Goal: Communication & Community: Answer question/provide support

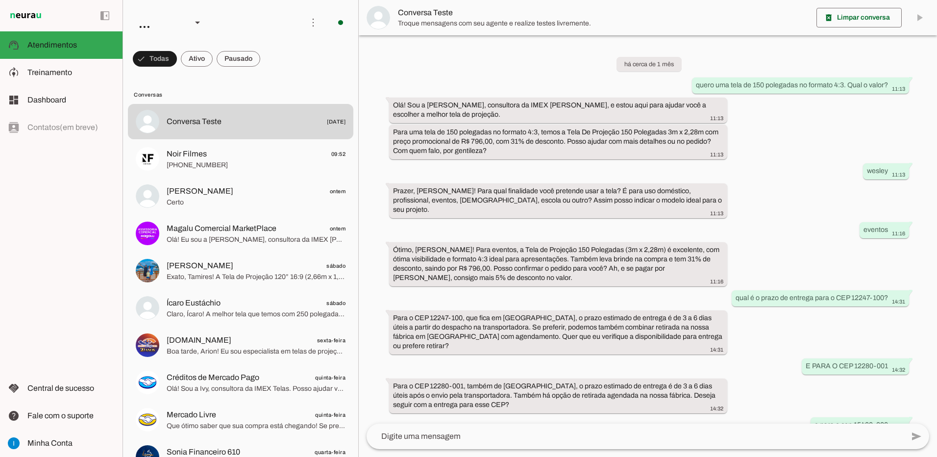
scroll to position [458, 0]
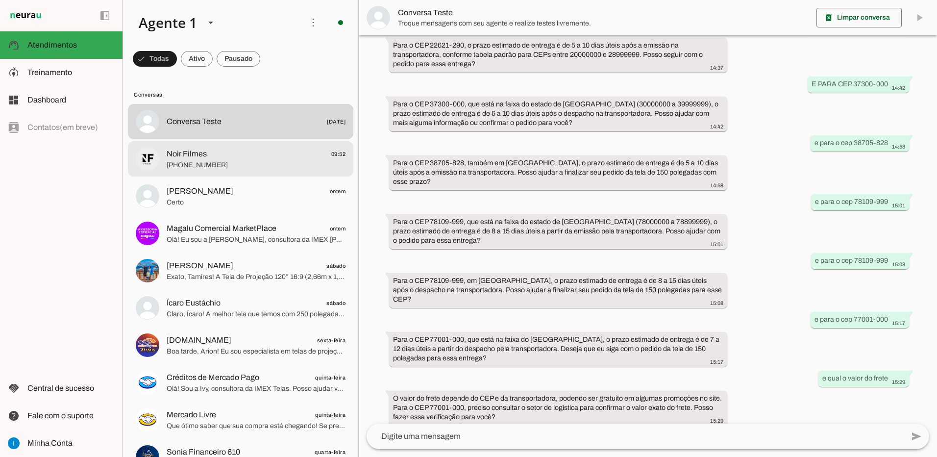
click at [222, 166] on span "[PHONE_NUMBER]" at bounding box center [256, 165] width 179 height 10
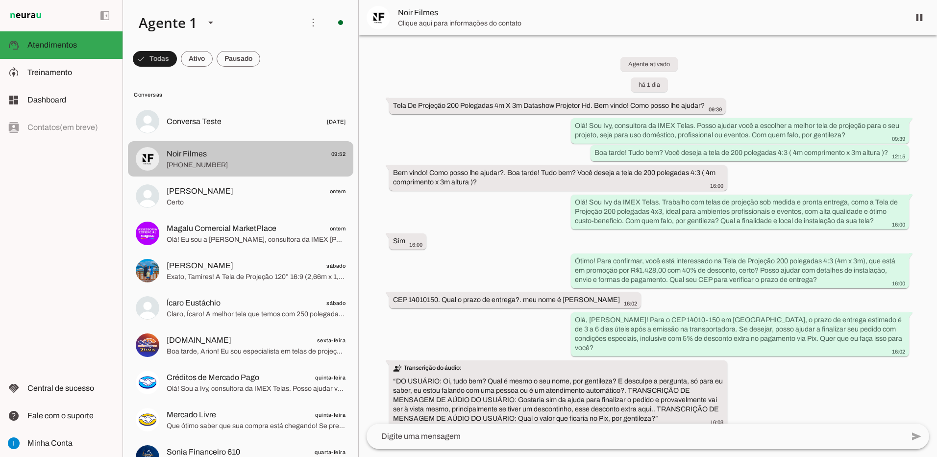
scroll to position [876, 0]
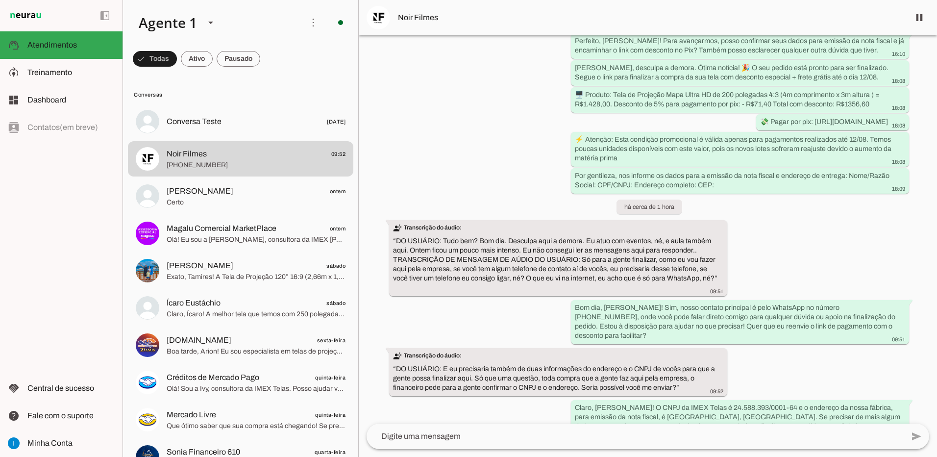
click at [529, 439] on textarea at bounding box center [635, 436] width 537 height 12
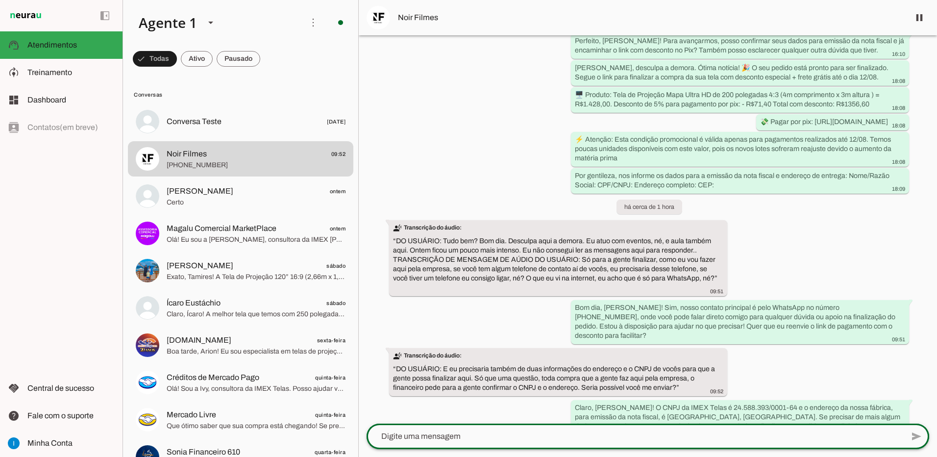
type textarea "R"
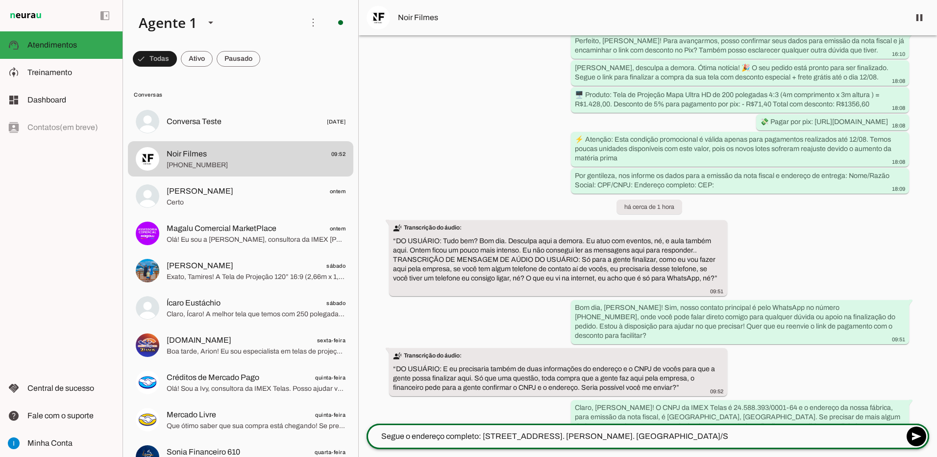
type textarea "Segue o endereço completo: [STREET_ADDRESS]. [PERSON_NAME]. [GEOGRAPHIC_DATA]/[…"
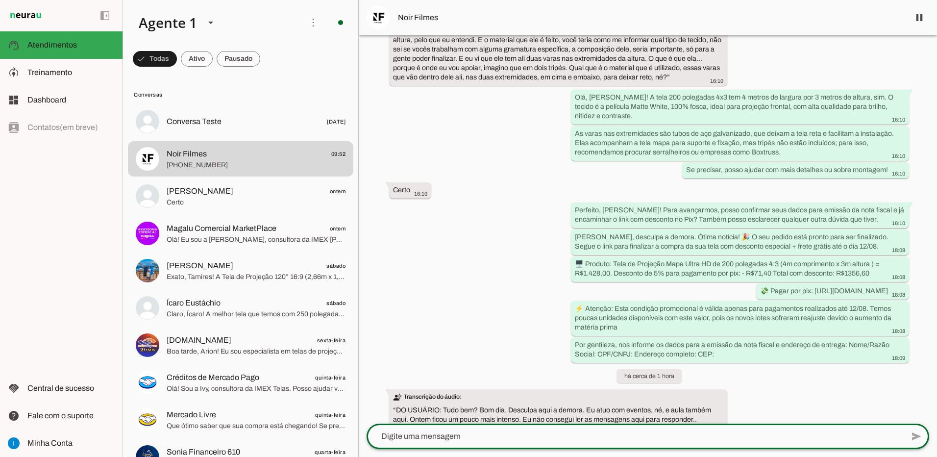
scroll to position [903, 0]
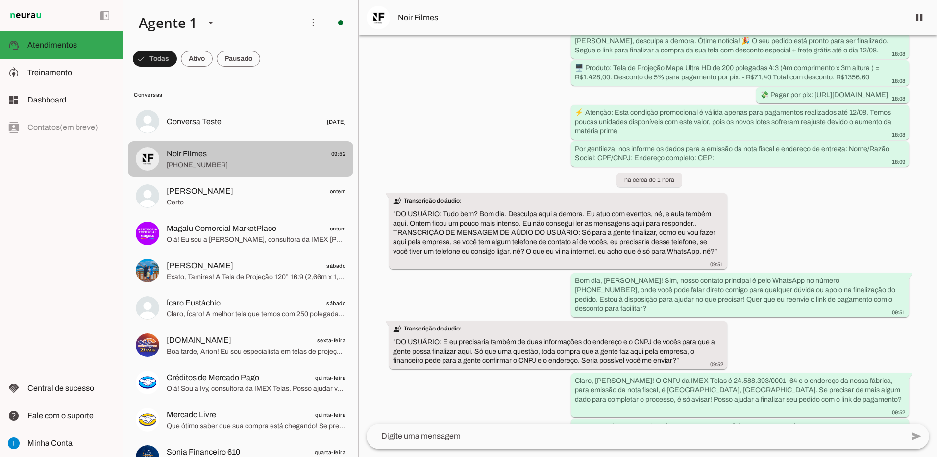
drag, startPoint x: 226, startPoint y: 164, endPoint x: 238, endPoint y: 163, distance: 12.3
click at [226, 163] on span "[PHONE_NUMBER]" at bounding box center [256, 165] width 179 height 10
